Goal: Find specific page/section: Find specific page/section

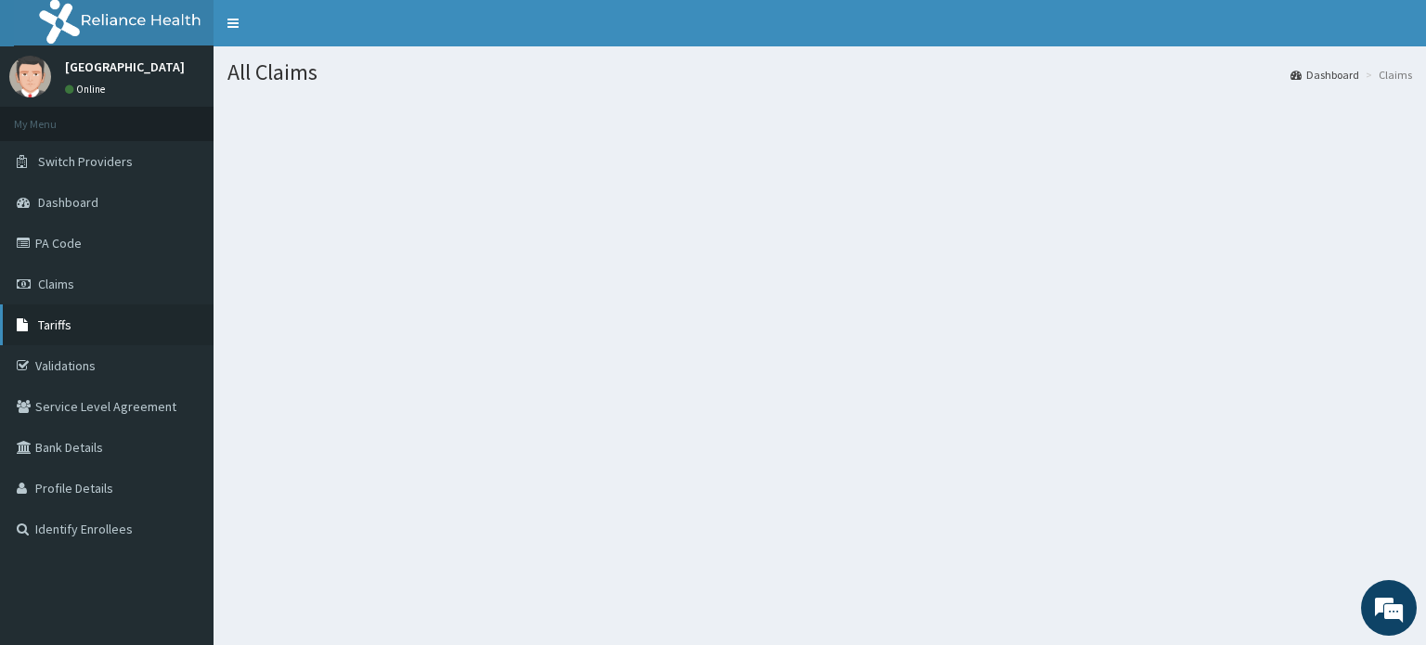
click at [78, 333] on link "Tariffs" at bounding box center [107, 325] width 214 height 41
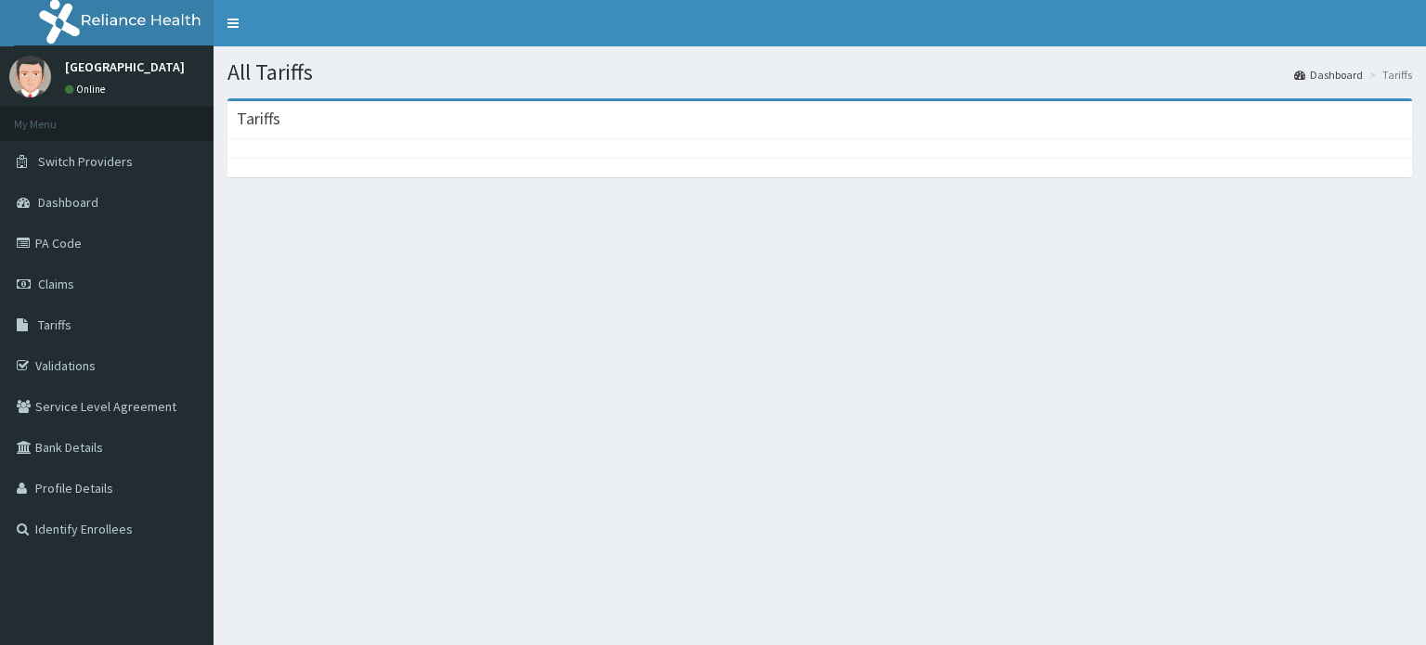
click at [67, 322] on span "Tariffs" at bounding box center [54, 325] width 33 height 17
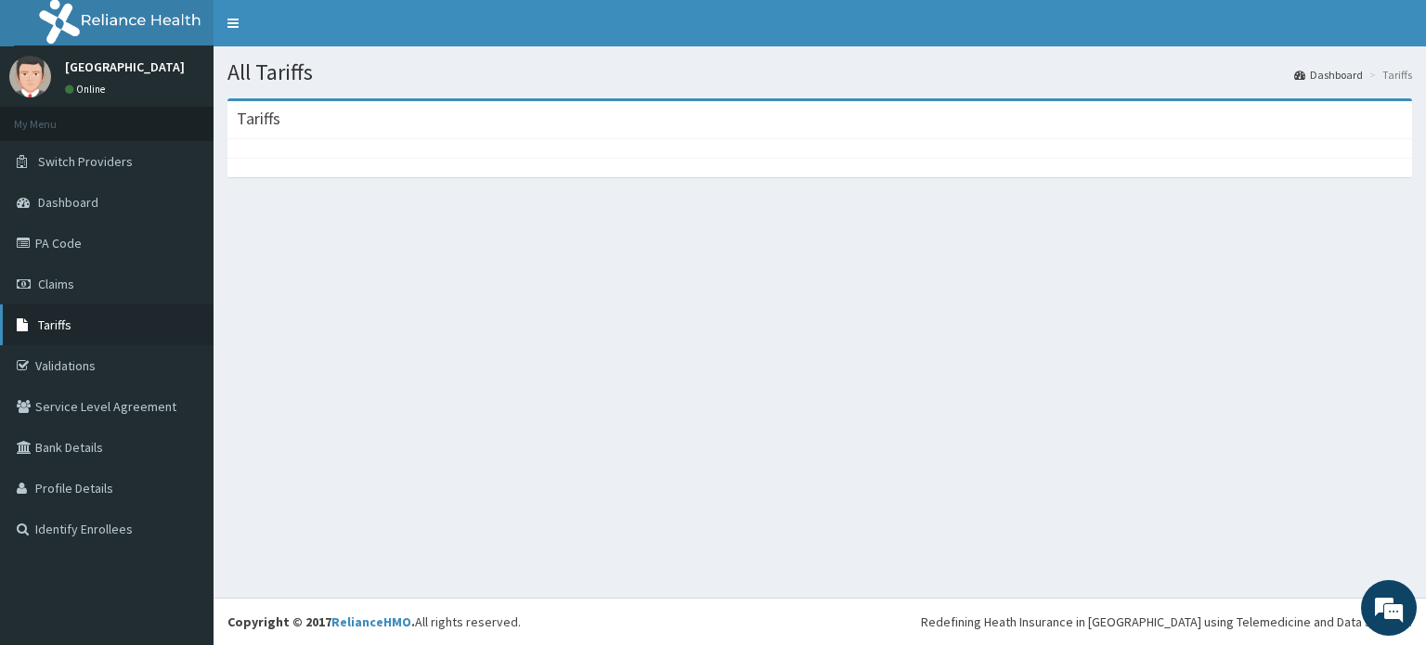
click at [35, 317] on link "Tariffs" at bounding box center [107, 325] width 214 height 41
click at [106, 337] on link "Tariffs" at bounding box center [107, 325] width 214 height 41
